Goal: Information Seeking & Learning: Learn about a topic

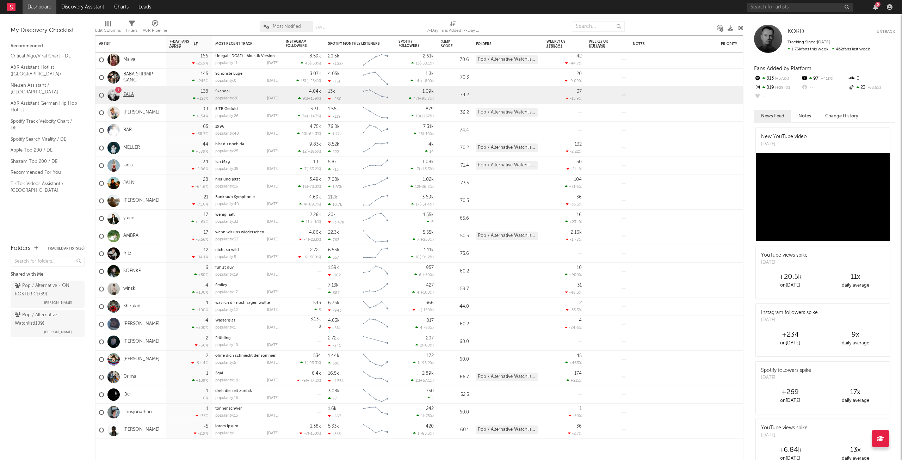
click at [128, 94] on link "EALA" at bounding box center [128, 95] width 11 height 6
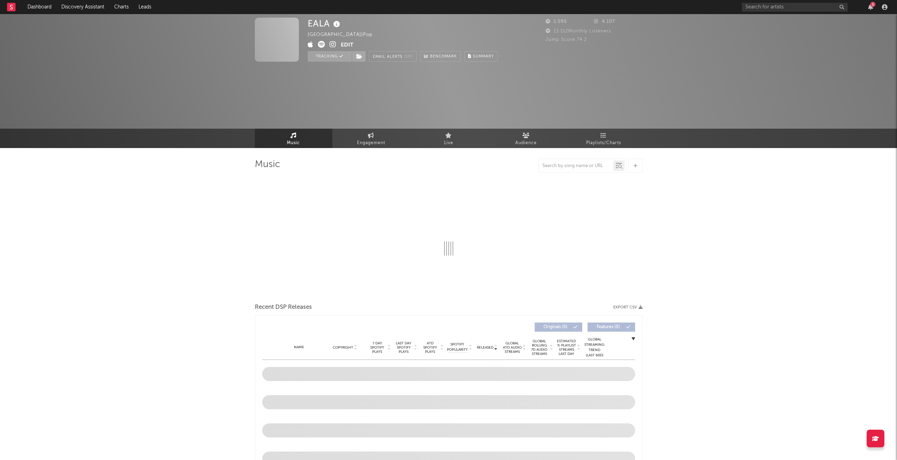
select select "1w"
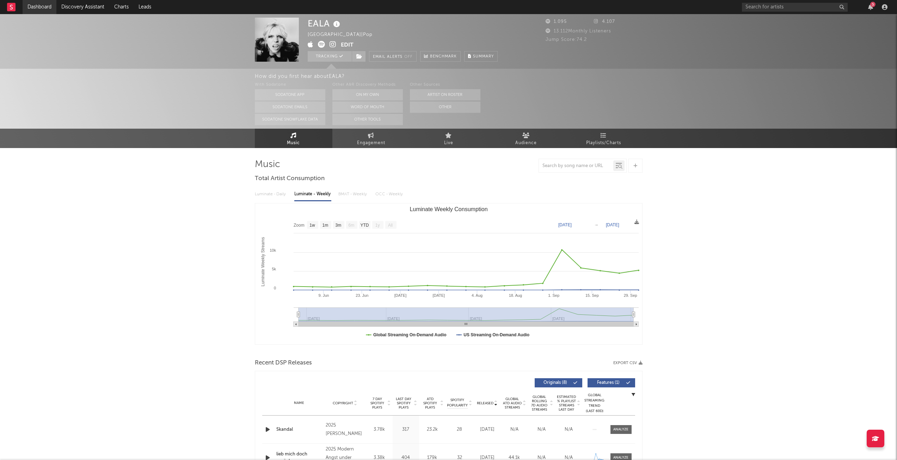
click at [45, 11] on link "Dashboard" at bounding box center [40, 7] width 34 height 14
